Goal: Task Accomplishment & Management: Complete application form

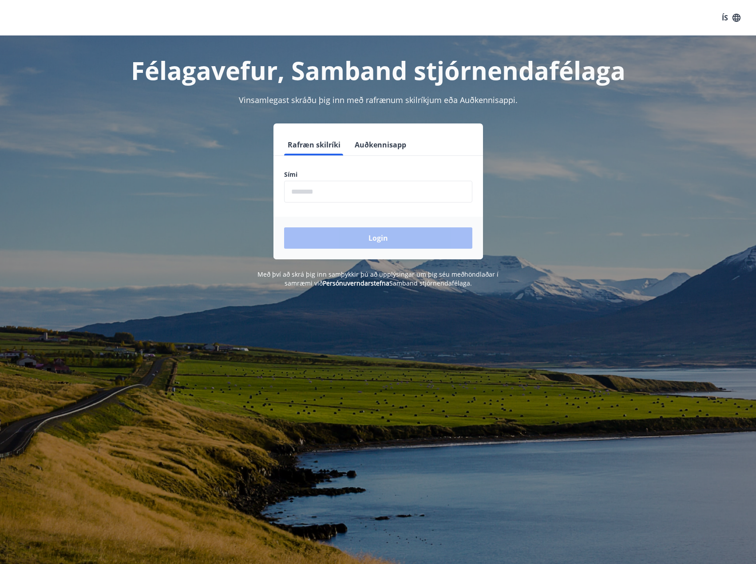
click at [325, 187] on input "phone" at bounding box center [378, 192] width 188 height 22
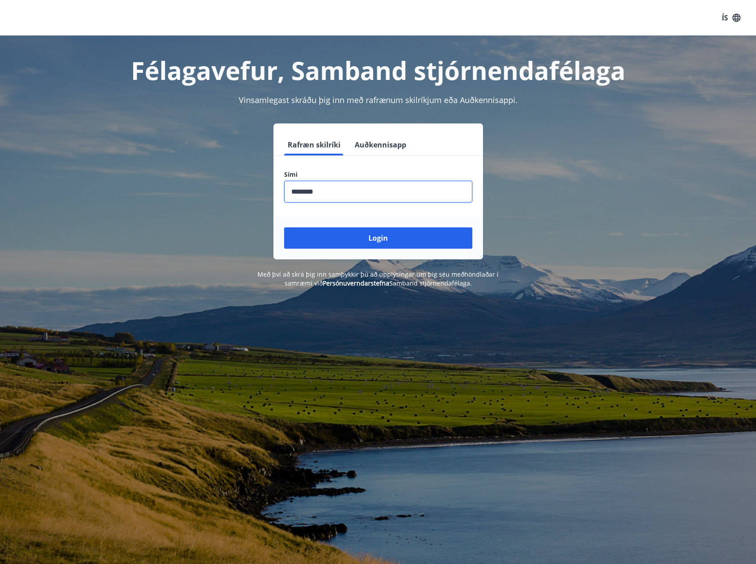
type input "********"
click at [284, 227] on button "Login" at bounding box center [378, 237] width 188 height 21
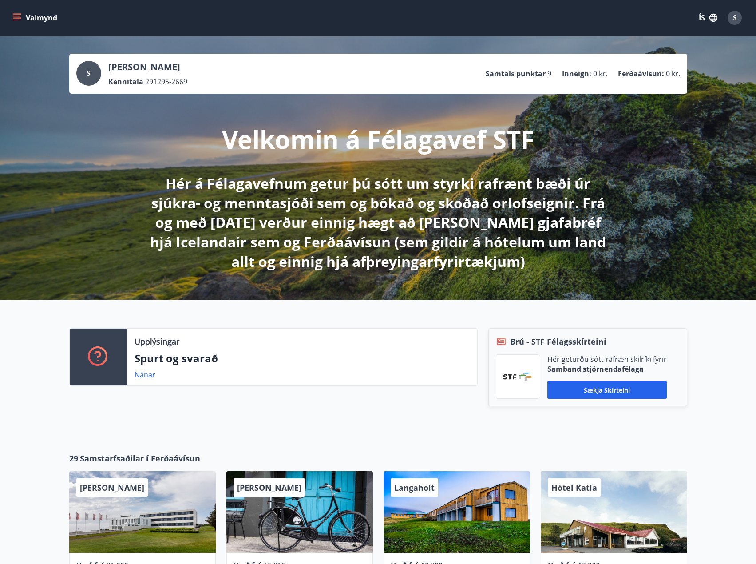
click at [21, 16] on icon "menu" at bounding box center [16, 17] width 9 height 9
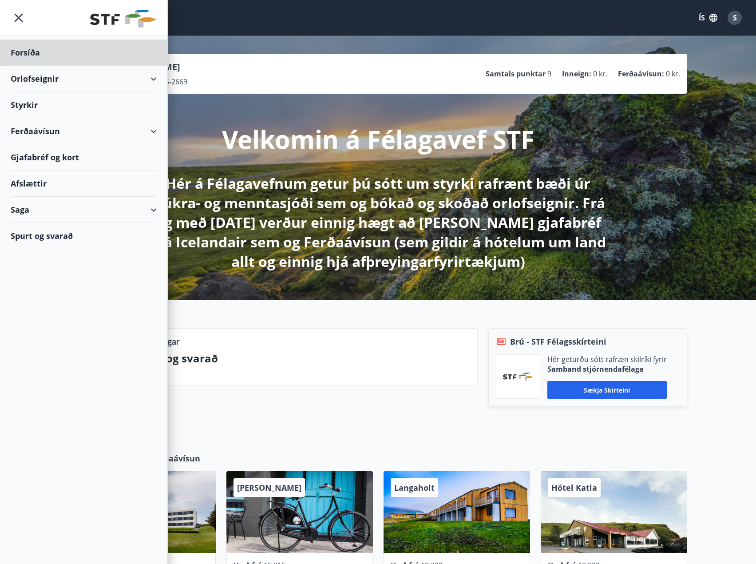
click at [54, 66] on div "Styrkir" at bounding box center [84, 53] width 146 height 26
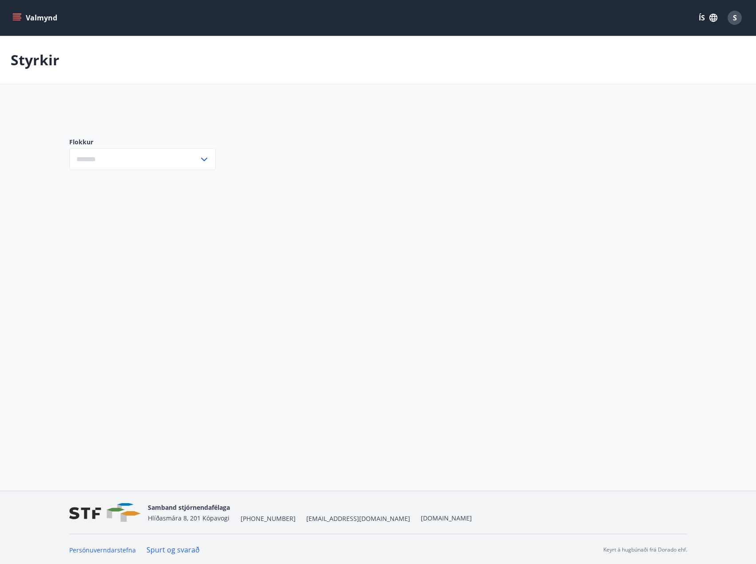
type input "***"
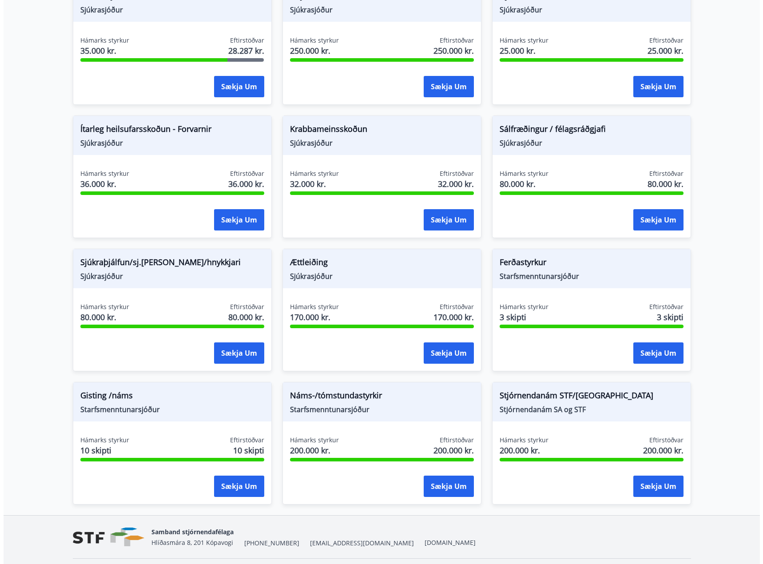
scroll to position [533, 0]
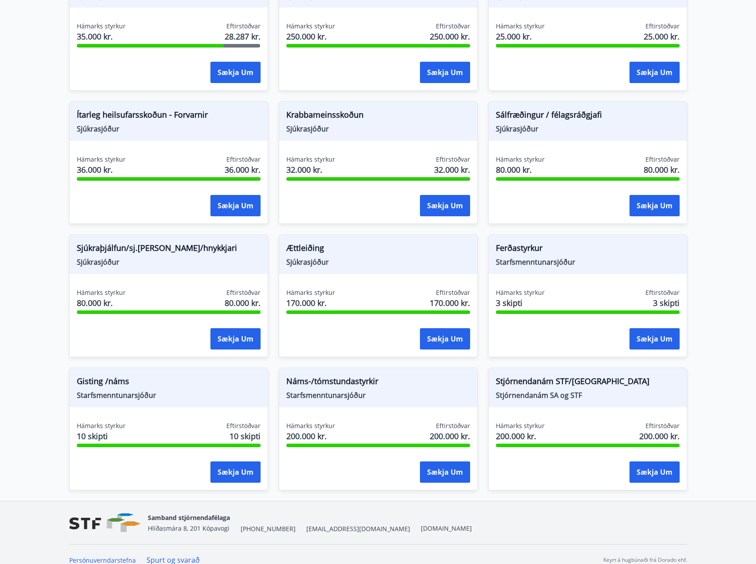
click at [338, 380] on span "Náms-/tómstundastyrkir" at bounding box center [379, 382] width 184 height 15
click at [326, 397] on span "Starfsmenntunarsjóður" at bounding box center [379, 395] width 184 height 10
click at [439, 470] on button "Sækja um" at bounding box center [445, 472] width 50 height 21
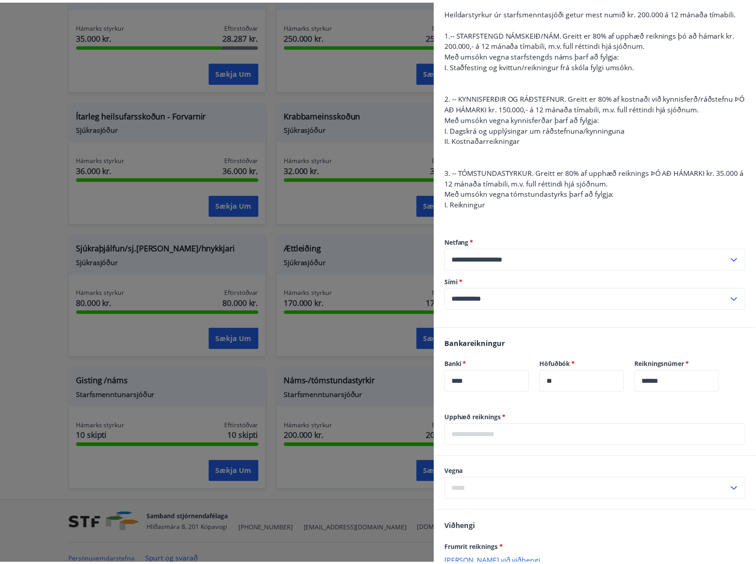
scroll to position [89, 0]
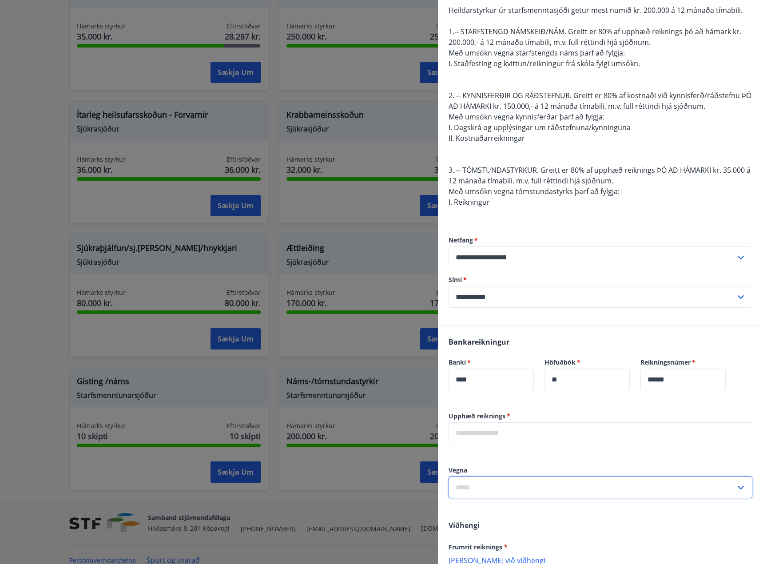
click at [581, 495] on input "text" at bounding box center [592, 488] width 287 height 22
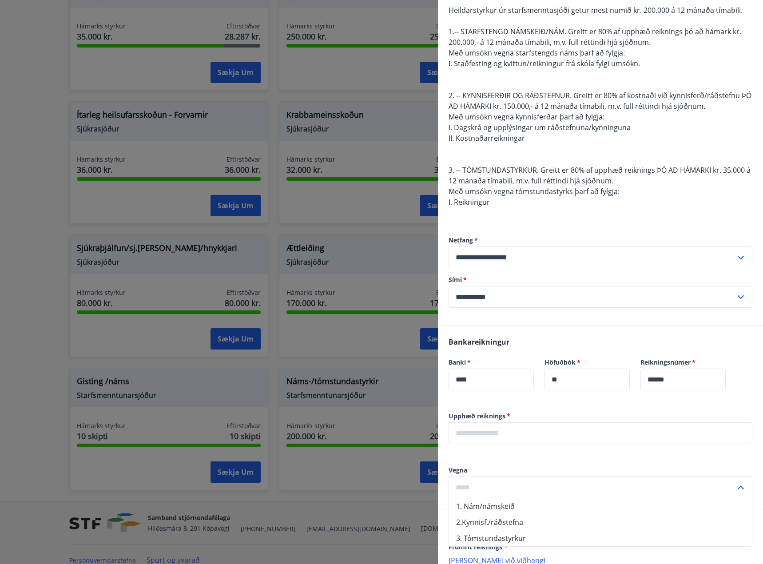
click at [573, 476] on div "Vegna 1. Nám/námskeið 2.Kynnisf./ráðstefna 3. Tómstundastyrkur ​" at bounding box center [601, 482] width 304 height 32
click at [572, 469] on label "Vegna" at bounding box center [601, 470] width 304 height 9
click at [10, 416] on div at bounding box center [381, 282] width 763 height 564
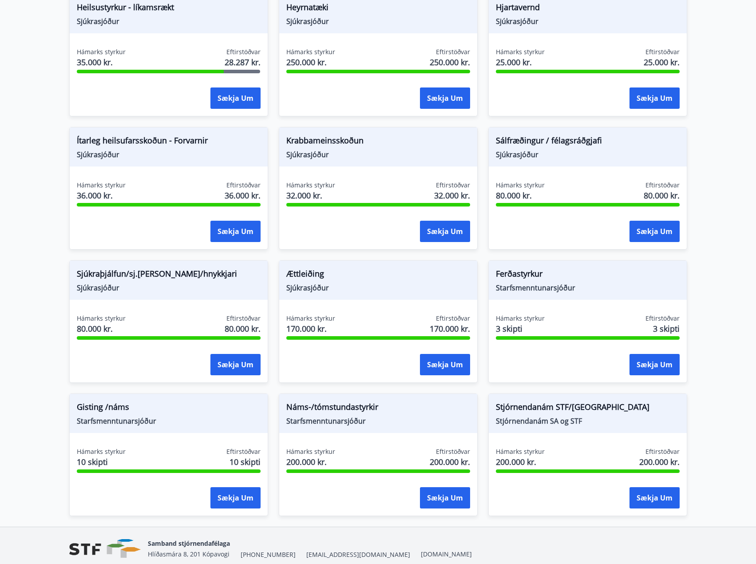
scroll to position [545, 0]
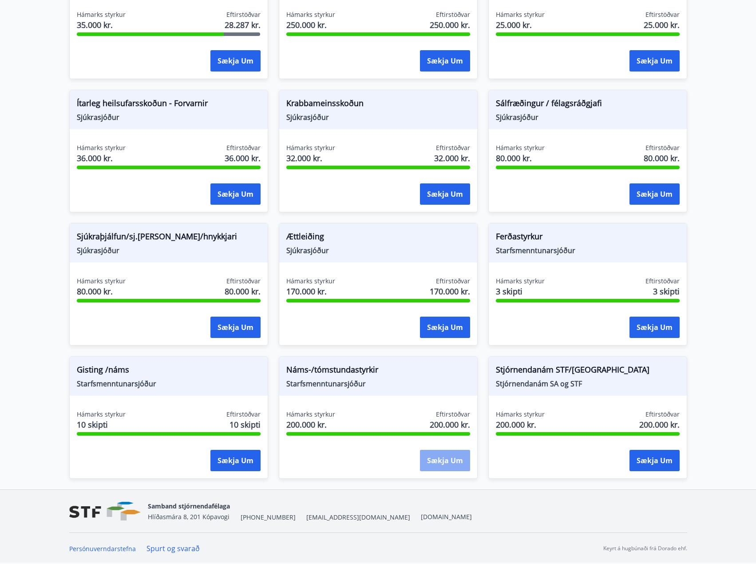
click at [445, 463] on button "Sækja um" at bounding box center [445, 460] width 50 height 21
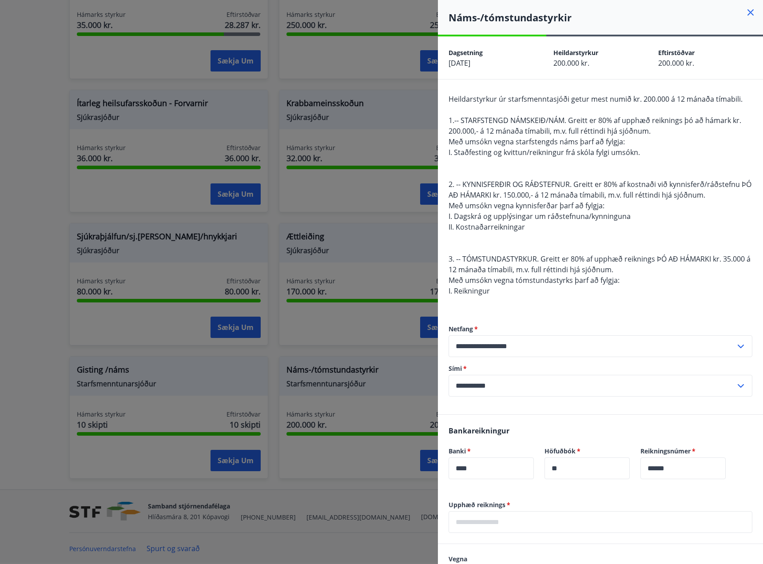
click at [426, 468] on div at bounding box center [381, 282] width 763 height 564
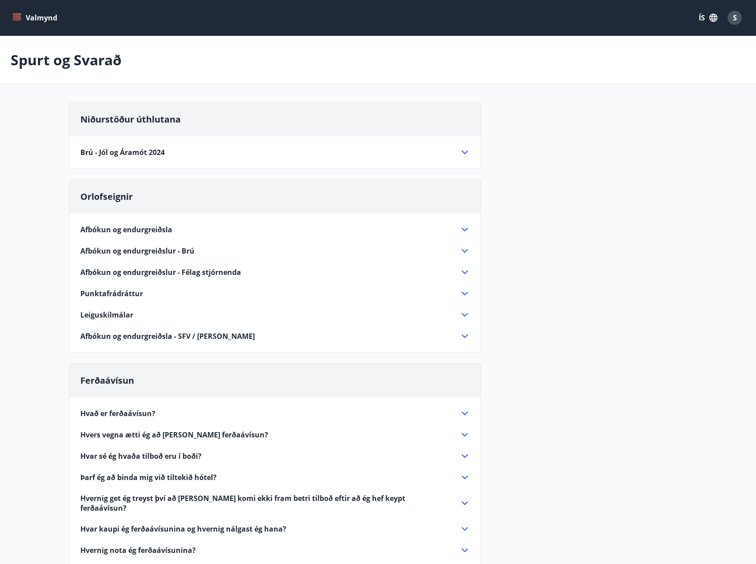
click at [248, 136] on div "Brú - Jól og [PERSON_NAME] 2024 [PERSON_NAME] 12 umsóknir. Úthlutun fór fram [D…" at bounding box center [275, 146] width 411 height 21
click at [240, 149] on div "Brú - Jól og Áramót 2024" at bounding box center [269, 152] width 379 height 10
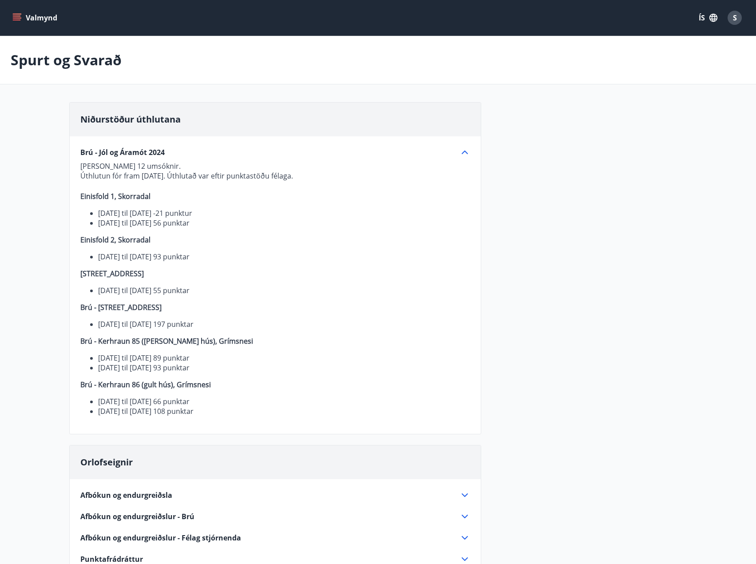
click at [240, 149] on div "Brú - Jól og Áramót 2024" at bounding box center [269, 152] width 379 height 10
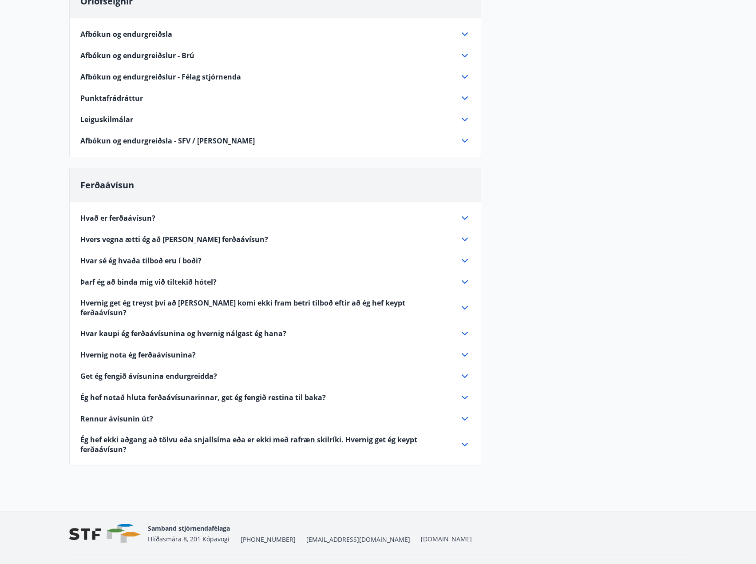
scroll to position [209, 0]
